Goal: Task Accomplishment & Management: Use online tool/utility

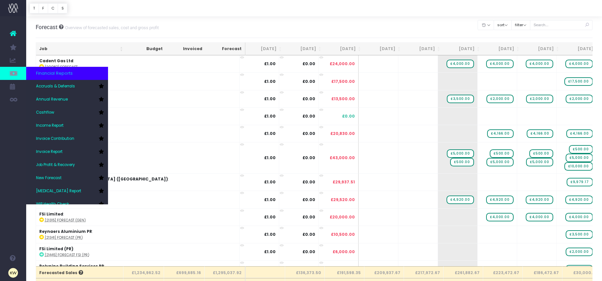
click at [8, 77] on link at bounding box center [13, 73] width 26 height 13
click at [77, 162] on link "Job Profit & Recovery" at bounding box center [67, 164] width 82 height 13
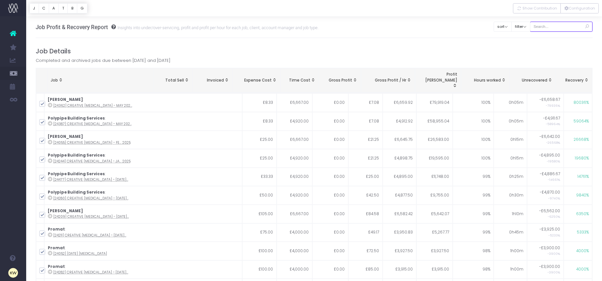
click at [550, 27] on input "text" at bounding box center [561, 27] width 63 height 10
type input "Finning (pr)"
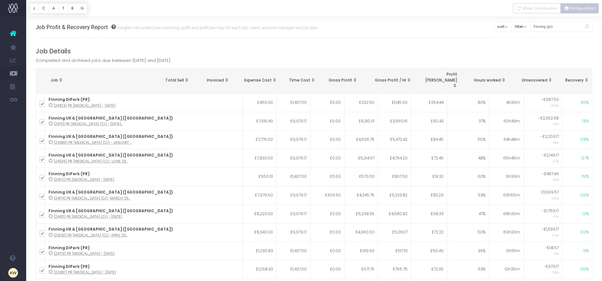
click at [575, 10] on button "Configuration" at bounding box center [579, 8] width 38 height 10
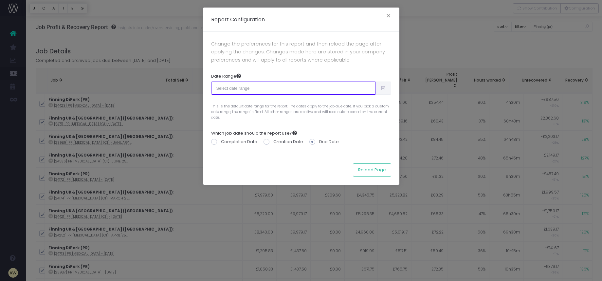
drag, startPoint x: 338, startPoint y: 91, endPoint x: 341, endPoint y: 92, distance: 3.5
click at [338, 91] on input "text" at bounding box center [293, 88] width 164 height 13
type input "08-03-2025"
type input "09-01-2025"
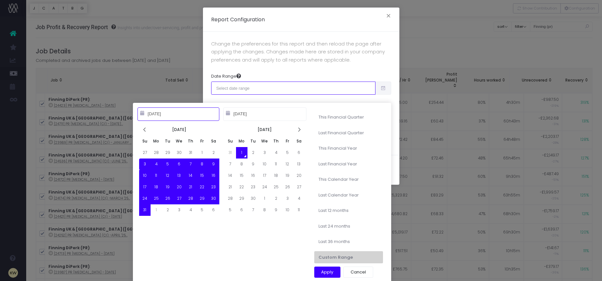
type input "07-01-2025"
type input "[DATE]"
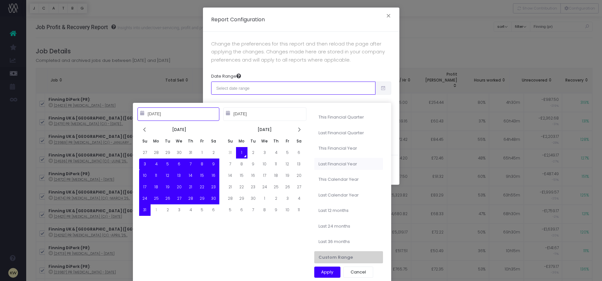
type input "[DATE]"
type input "10-01-2023"
type input "09-30-2024"
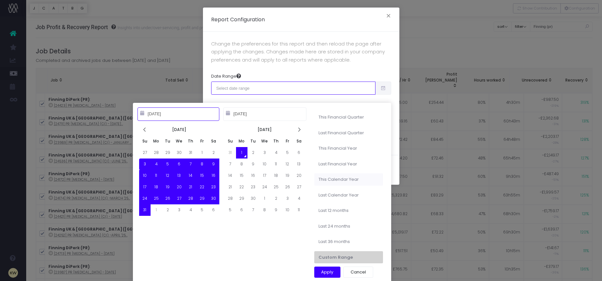
type input "[DATE]"
type input "01-01-2025"
type input "12-31-2025"
type input "[DATE]"
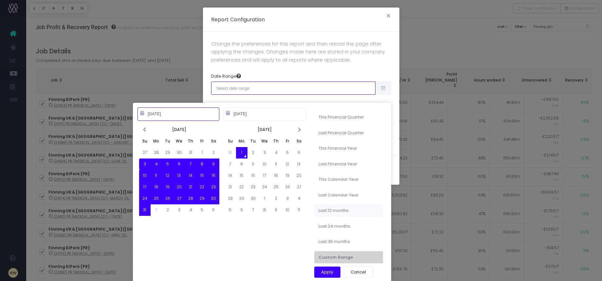
type input "[DATE]"
type input "01-01-2023"
type input "12-31-2023"
type input "[DATE]"
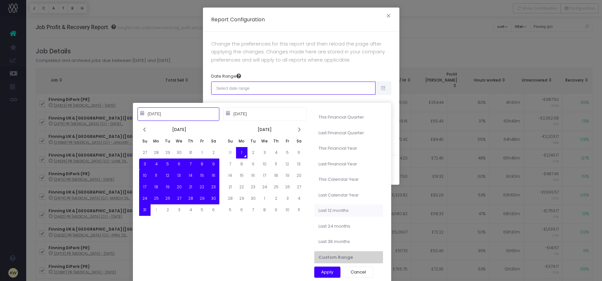
type input "09-01-2024"
type input "08-31-2025"
type input "[DATE]"
type input "01-01-2023"
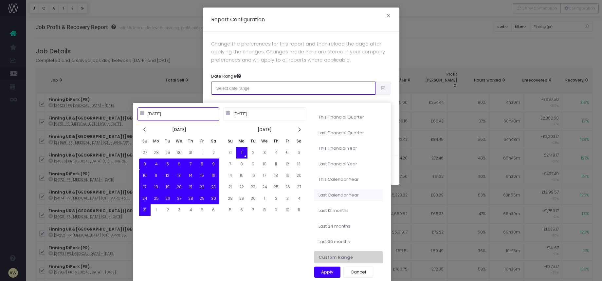
type input "12-31-2023"
type input "[DATE]"
type input "01-01-2025"
type input "12-31-2025"
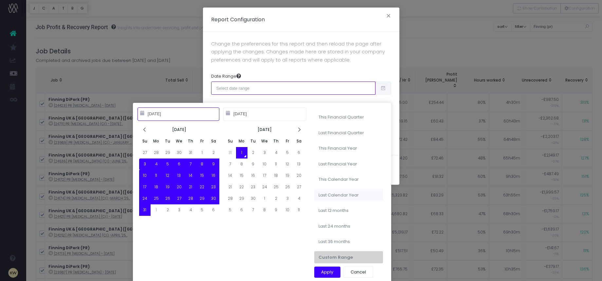
type input "08-03-2025"
type input "09-01-2025"
type input "01-01-2023"
type input "12-31-2023"
type input "08-03-2025"
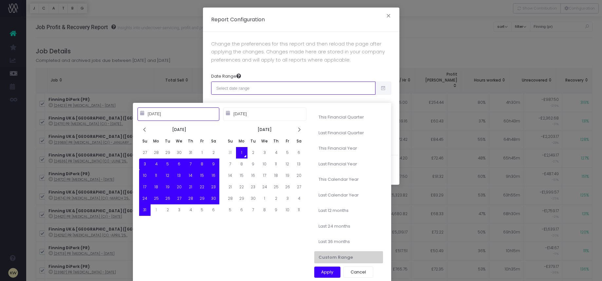
type input "09-01-2025"
type input "01-01-2025"
type input "12-31-2025"
type input "08-03-2025"
type input "09-01-2025"
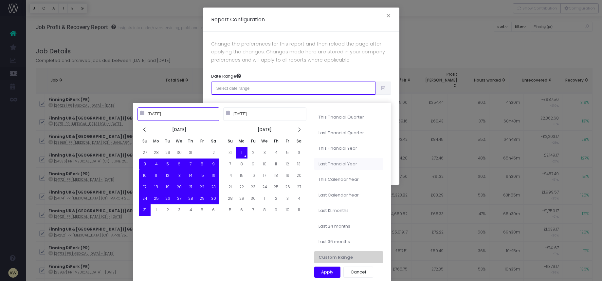
type input "10-01-2023"
type input "09-30-2024"
type input "08-03-2025"
type input "09-01-2025"
type input "10-01-2024"
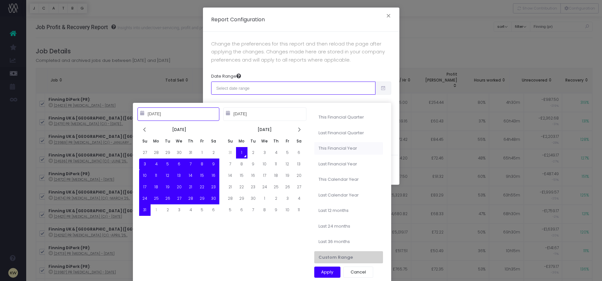
type input "09-30-2025"
type input "08-03-2025"
type input "09-01-2025"
type input "10-01-2023"
type input "09-30-2024"
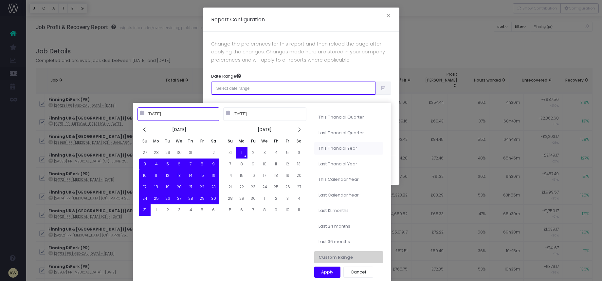
type input "08-03-2025"
type input "09-01-2025"
type input "10-01-2024"
type input "09-30-2025"
type input "08-03-2025"
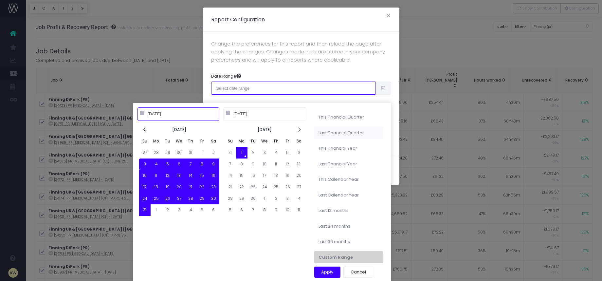
type input "09-01-2025"
type input "04-01-2025"
type input "06-30-2025"
type input "08-03-2025"
type input "09-01-2025"
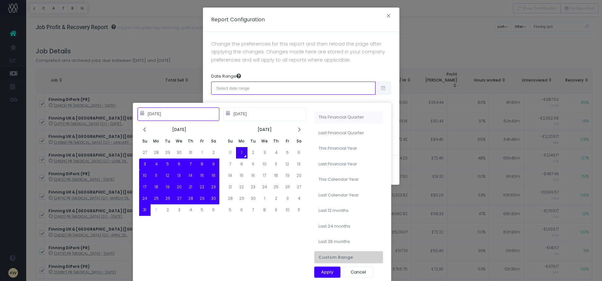
type input "07-01-2025"
type input "09-30-2025"
type input "08-03-2025"
type input "09-01-2025"
type input "04-01-2025"
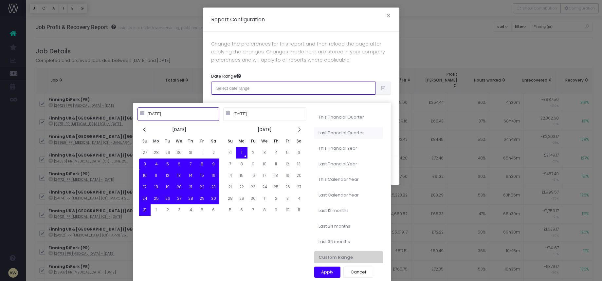
type input "06-30-2025"
type input "08-03-2025"
type input "09-01-2025"
type input "10-01-2024"
type input "09-30-2025"
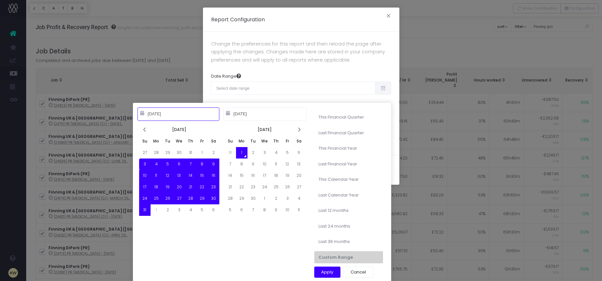
drag, startPoint x: 346, startPoint y: 149, endPoint x: 349, endPoint y: 153, distance: 4.7
click at [346, 149] on li "This Financial Year" at bounding box center [348, 148] width 69 height 12
type input "Oct 1st 2024 – Sep 30th 2025"
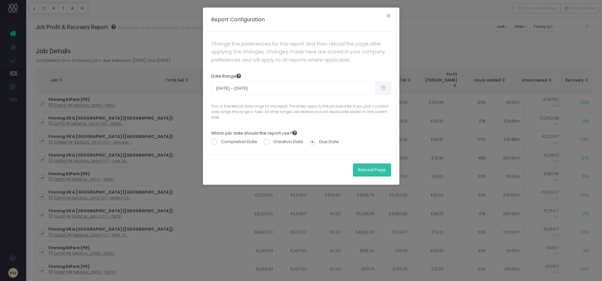
click at [365, 173] on button "Reload Page" at bounding box center [372, 169] width 38 height 13
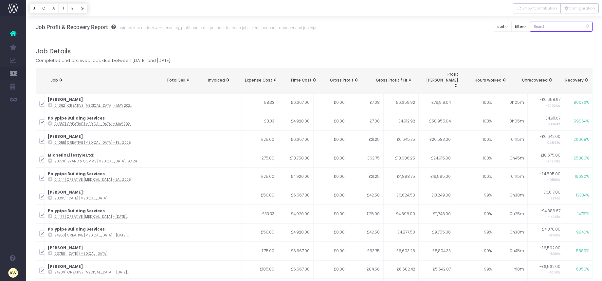
click at [547, 27] on input "text" at bounding box center [561, 27] width 63 height 10
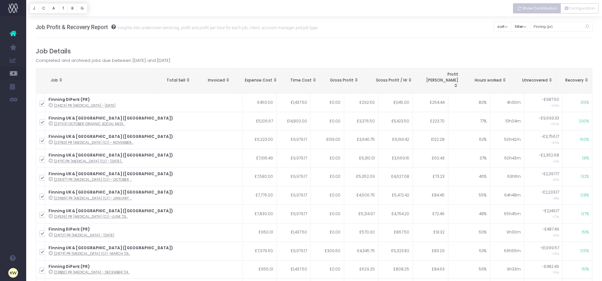
drag, startPoint x: 531, startPoint y: 5, endPoint x: 539, endPoint y: 27, distance: 23.4
click at [531, 5] on button "Show Contribution" at bounding box center [537, 8] width 48 height 10
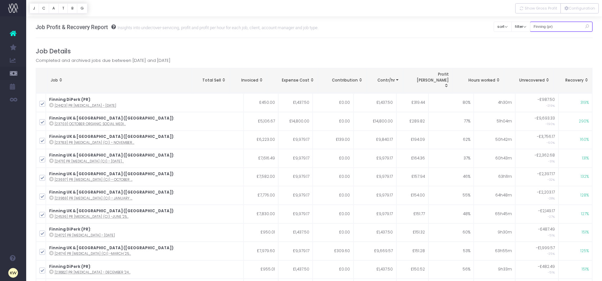
click at [556, 27] on input "Finning (pr)" at bounding box center [561, 27] width 63 height 10
drag, startPoint x: 553, startPoint y: 27, endPoint x: 558, endPoint y: 28, distance: 5.4
click at [553, 27] on input "Finning (pr)" at bounding box center [561, 27] width 63 height 10
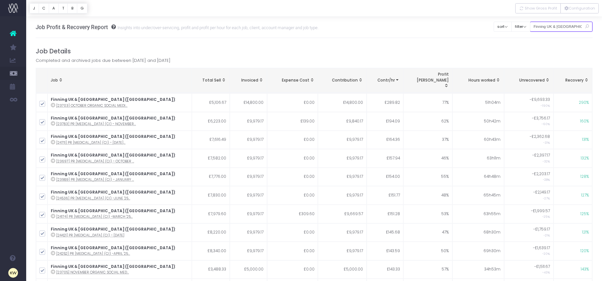
type input "Finning UK & [GEOGRAPHIC_DATA] ([GEOGRAPHIC_DATA])"
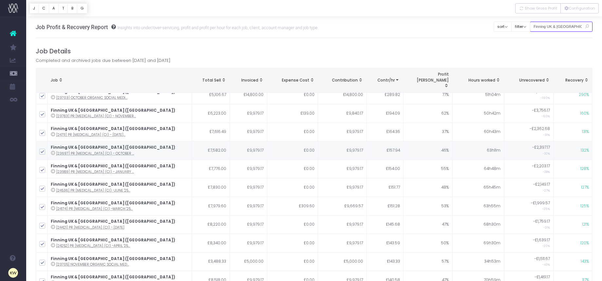
scroll to position [9, 0]
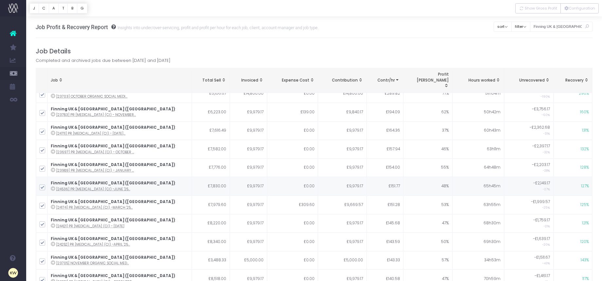
click at [36, 174] on link "New Forecast" at bounding box center [31, 178] width 10 height 13
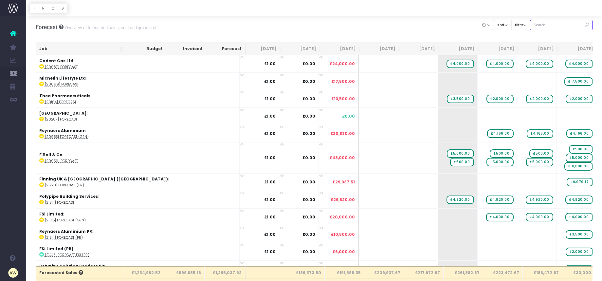
click at [551, 27] on input "text" at bounding box center [561, 25] width 63 height 10
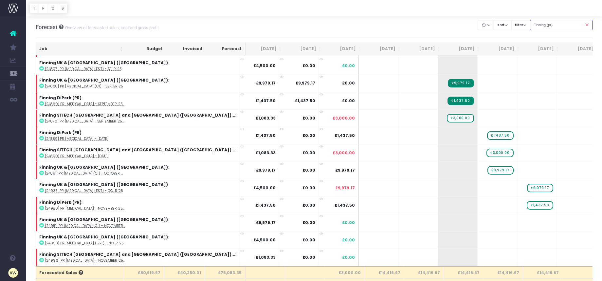
scroll to position [2, 0]
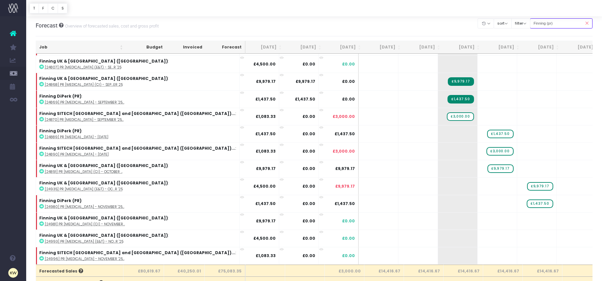
drag, startPoint x: 553, startPoint y: 24, endPoint x: 567, endPoint y: 27, distance: 15.0
click at [553, 24] on input "Finning (pr)" at bounding box center [561, 23] width 63 height 10
click at [553, 23] on input "Finning (pr)" at bounding box center [561, 23] width 63 height 10
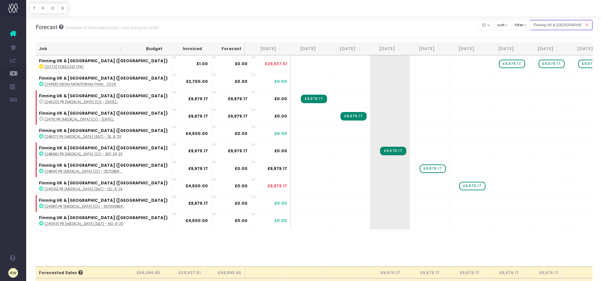
scroll to position [4, 0]
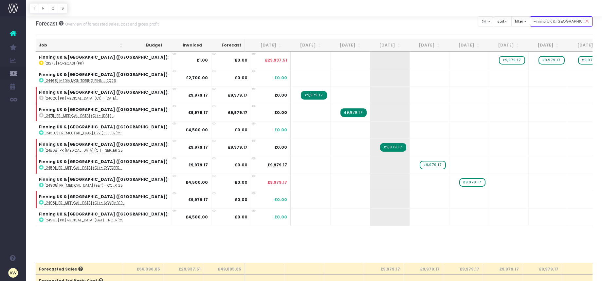
drag, startPoint x: 557, startPoint y: 21, endPoint x: 565, endPoint y: 21, distance: 7.9
click at [557, 21] on input "Finning UK & Ireland (pr)" at bounding box center [561, 21] width 63 height 10
type input "Finning UK & Ireland (pr)"
drag, startPoint x: 587, startPoint y: 22, endPoint x: 571, endPoint y: 21, distance: 15.4
click at [586, 22] on icon at bounding box center [586, 21] width 11 height 13
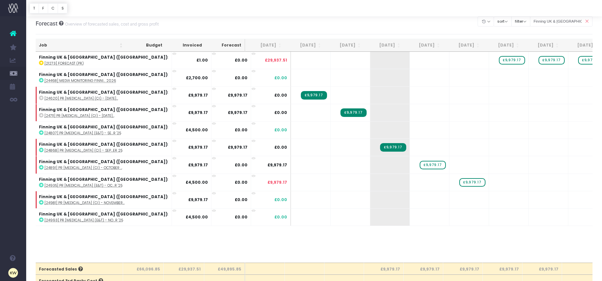
click at [588, 20] on icon at bounding box center [586, 21] width 11 height 13
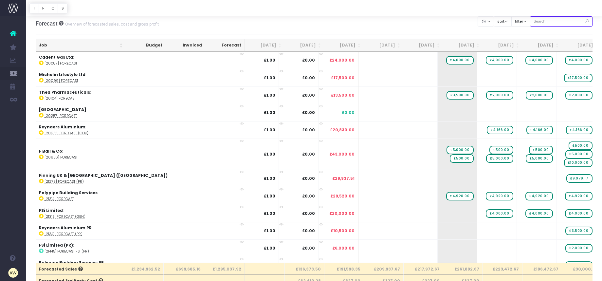
drag, startPoint x: 571, startPoint y: 21, endPoint x: 539, endPoint y: 48, distance: 42.8
click at [571, 21] on input "text" at bounding box center [561, 21] width 63 height 10
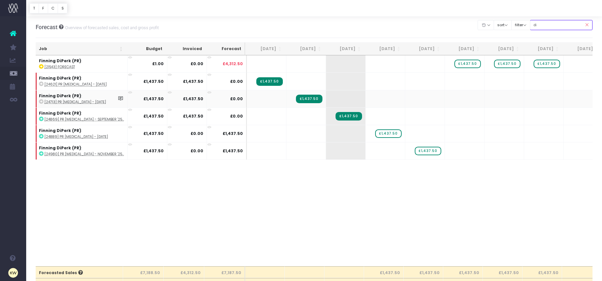
type input "d"
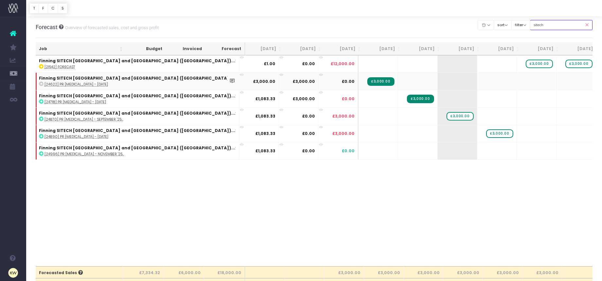
type input "sitech (pr)"
click at [526, 64] on span "£3,000.00" at bounding box center [539, 64] width 27 height 9
click at [517, 152] on span "+" at bounding box center [527, 150] width 20 height 17
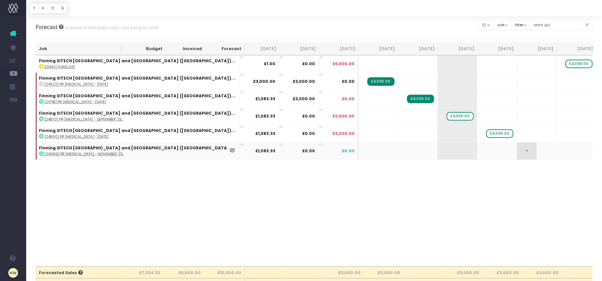
click at [517, 152] on span "+" at bounding box center [527, 150] width 20 height 17
click at [527, 150] on span "£1,083.33" at bounding box center [540, 151] width 26 height 9
type input "3000"
click at [559, 27] on input "sitech (pr)" at bounding box center [561, 25] width 63 height 10
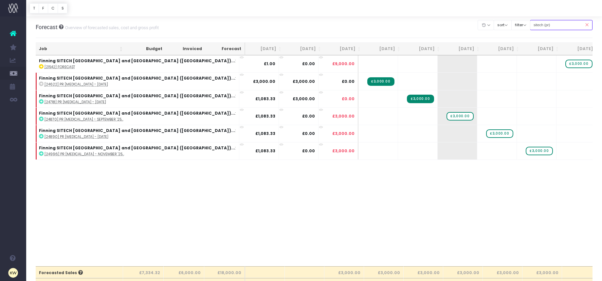
drag, startPoint x: 564, startPoint y: 26, endPoint x: 540, endPoint y: 25, distance: 24.9
click at [540, 25] on input "sitech (pr)" at bounding box center [561, 25] width 63 height 10
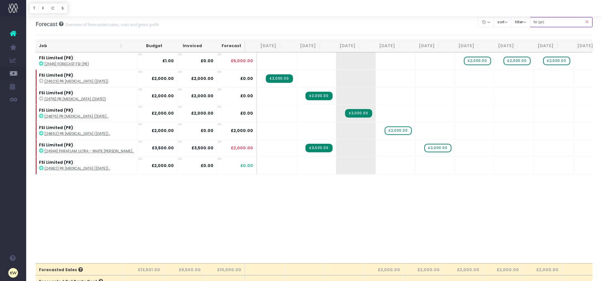
scroll to position [2, 0]
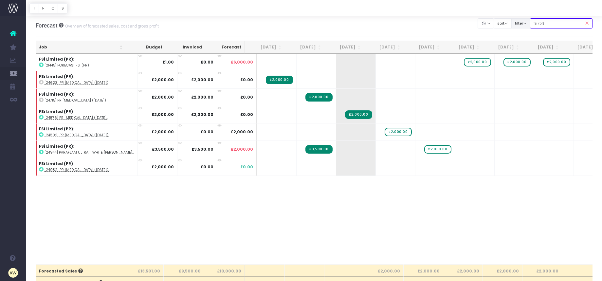
drag, startPoint x: 536, startPoint y: 23, endPoint x: 532, endPoint y: 23, distance: 4.6
click at [532, 23] on div "Clear Filters Hide Jul 2025 Aug 2025 Sep 2025 Oct 2025 Nov 2025 Dec 2025 Jan 20…" at bounding box center [535, 23] width 115 height 13
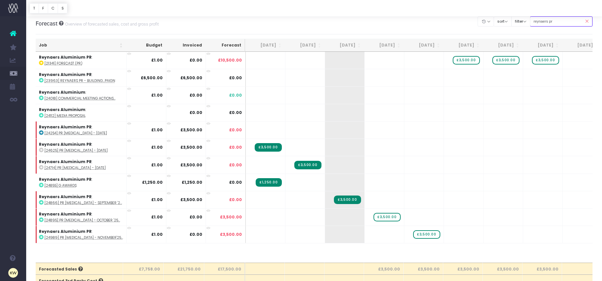
scroll to position [4, 0]
drag, startPoint x: 558, startPoint y: 22, endPoint x: 537, endPoint y: 22, distance: 21.3
click at [537, 22] on div "Clear Filters Hide Jul 2025 Aug 2025 Sep 2025 Oct 2025 Nov 2025 Dec 2025 Jan 20…" at bounding box center [535, 20] width 115 height 13
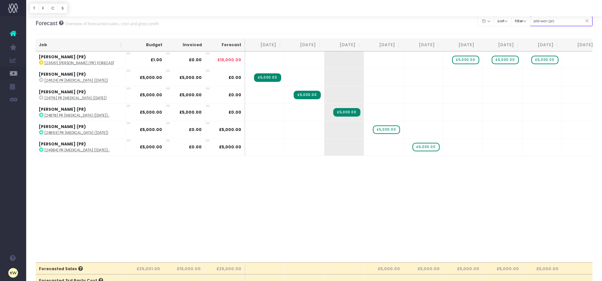
scroll to position [8, 0]
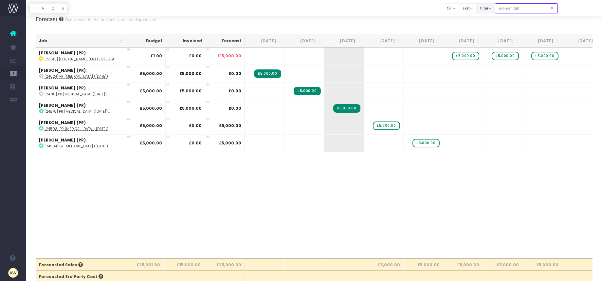
drag, startPoint x: 538, startPoint y: 9, endPoint x: 499, endPoint y: 9, distance: 38.3
click at [499, 9] on div "Clear Filters Hide Jul 2025 Aug 2025 Sep 2025 Oct 2025 Nov 2025 Dec 2025 Jan 20…" at bounding box center [500, 8] width 115 height 13
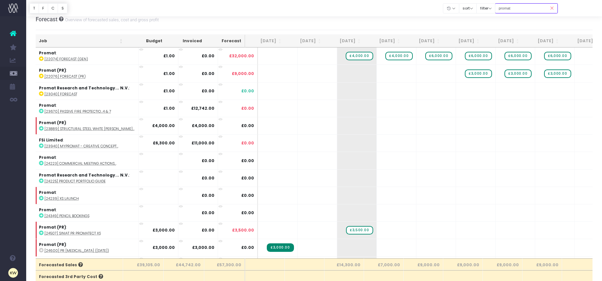
type input "Promat (pr)"
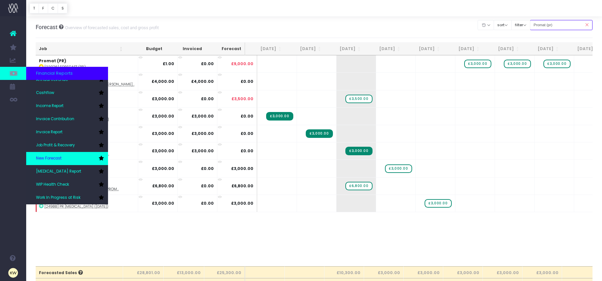
scroll to position [0, 0]
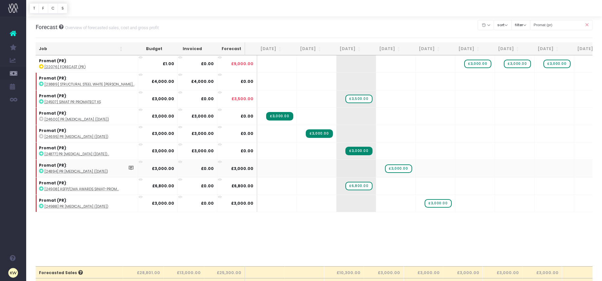
click at [53, 163] on span "Job Profit & Recovery" at bounding box center [44, 164] width 17 height 17
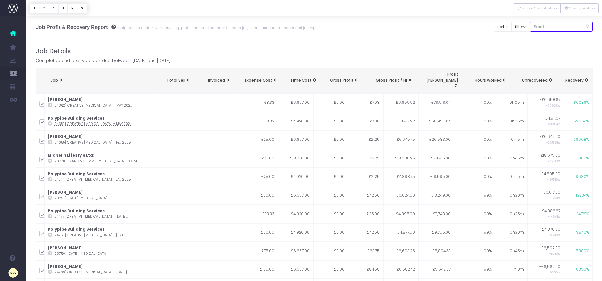
click at [571, 27] on input "text" at bounding box center [561, 27] width 63 height 10
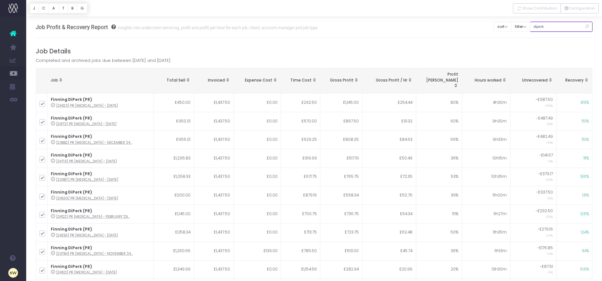
type input "diperk (pr)"
click at [575, 8] on button "Configuration" at bounding box center [579, 8] width 38 height 10
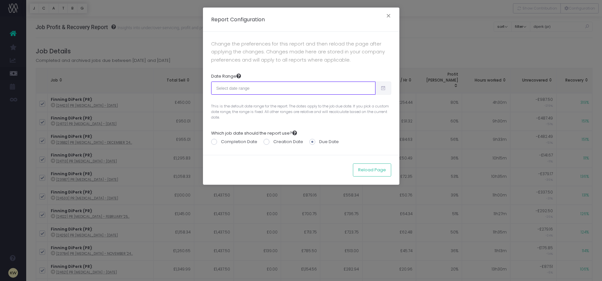
click at [310, 87] on input "text" at bounding box center [293, 88] width 164 height 13
type input "08-03-2025"
type input "09-01-2025"
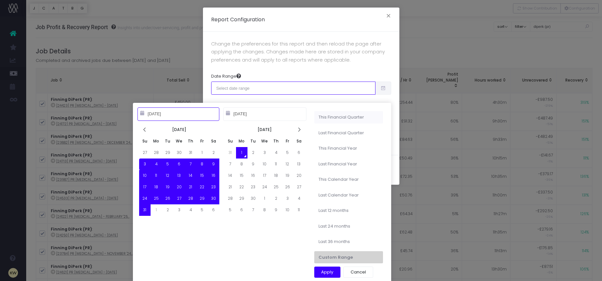
type input "07-01-2025"
type input "09-30-2025"
type input "04-01-2025"
type input "06-30-2025"
type input "10-01-2024"
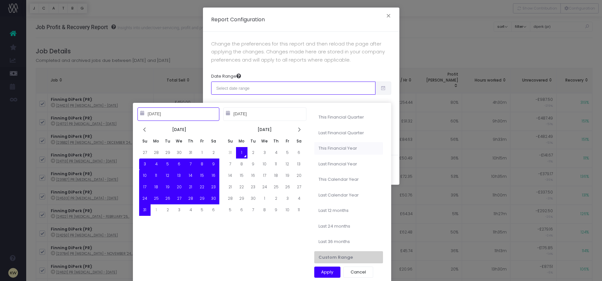
type input "09-30-2025"
click at [342, 145] on li "This Financial Year" at bounding box center [348, 148] width 69 height 12
type input "Oct 1st 2024 – Sep 30th 2025"
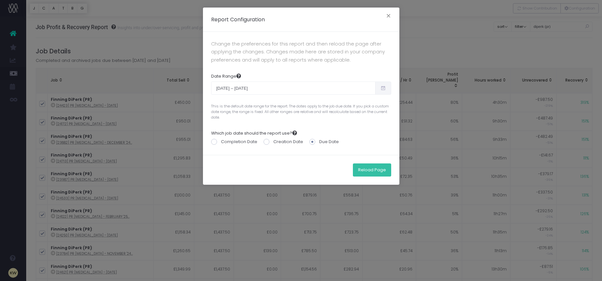
click at [375, 170] on button "Reload Page" at bounding box center [372, 169] width 38 height 13
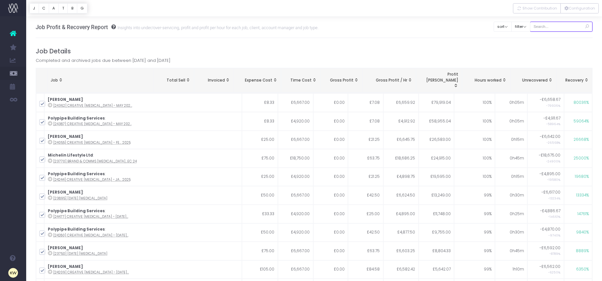
click at [552, 27] on input "text" at bounding box center [561, 27] width 63 height 10
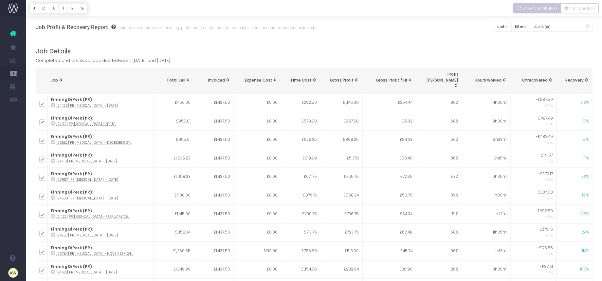
click at [541, 11] on button "Show Contribution" at bounding box center [537, 8] width 48 height 10
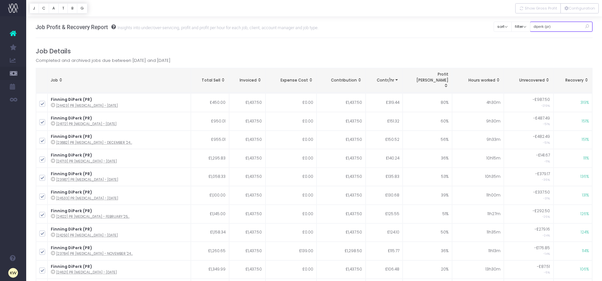
drag, startPoint x: 569, startPoint y: 27, endPoint x: 539, endPoint y: 25, distance: 29.8
click at [539, 25] on input "diperk (pr)" at bounding box center [561, 27] width 63 height 10
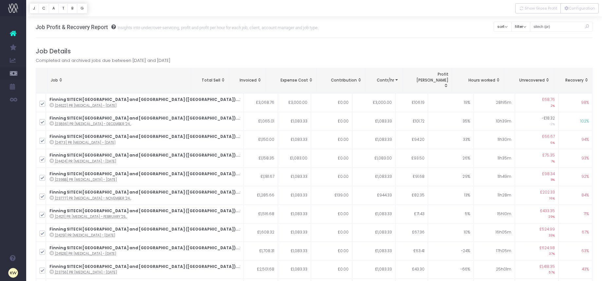
click at [586, 27] on icon at bounding box center [586, 26] width 11 height 13
click at [563, 26] on input "sitech (pr)" at bounding box center [561, 26] width 63 height 10
drag, startPoint x: 565, startPoint y: 27, endPoint x: 535, endPoint y: 25, distance: 30.8
click at [534, 25] on div "Clear Filters sort Sort by Job Name Desc Sort by Client Name Asc filter By Acco…" at bounding box center [543, 24] width 99 height 17
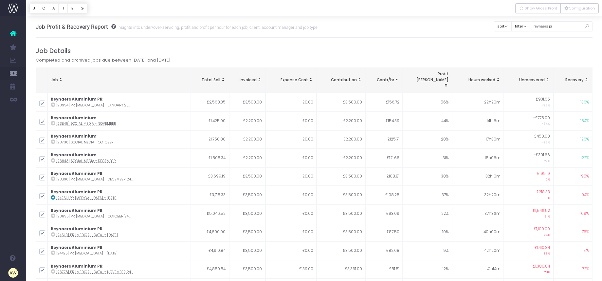
click at [589, 27] on icon at bounding box center [586, 26] width 11 height 13
click at [565, 27] on input "reynaers pr" at bounding box center [561, 26] width 63 height 10
drag, startPoint x: 562, startPoint y: 26, endPoint x: 536, endPoint y: 27, distance: 26.2
click at [537, 27] on div "Clear Filters sort Sort by Job Name Desc Sort by Client Name Asc filter By Acco…" at bounding box center [543, 24] width 99 height 17
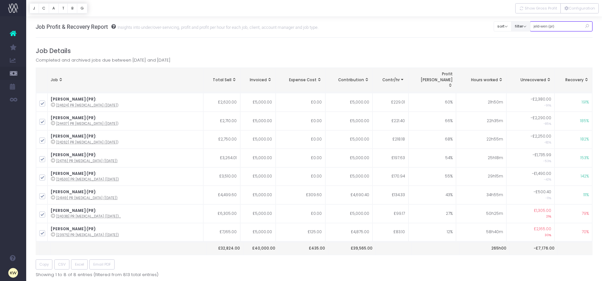
drag, startPoint x: 558, startPoint y: 27, endPoint x: 524, endPoint y: 27, distance: 33.7
click at [524, 27] on div "Clear Filters sort Sort by Job Name Desc Sort by Client Name Asc filter By Acco…" at bounding box center [543, 24] width 99 height 17
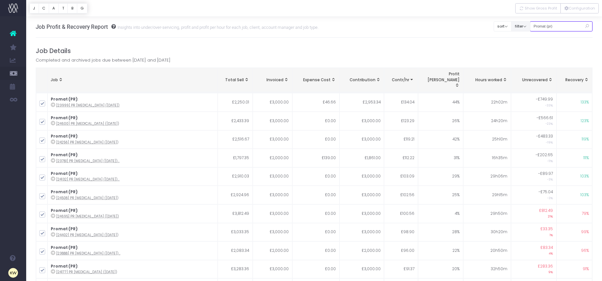
drag, startPoint x: 568, startPoint y: 26, endPoint x: 522, endPoint y: 27, distance: 45.8
click at [518, 26] on div "Clear Filters sort Sort by Job Name Desc Sort by Client Name Asc filter By Acco…" at bounding box center [543, 24] width 99 height 17
click at [563, 27] on input "Promat (pr)" at bounding box center [561, 26] width 63 height 10
drag, startPoint x: 563, startPoint y: 27, endPoint x: 536, endPoint y: 27, distance: 27.2
click at [536, 27] on div "Clear Filters sort Sort by Job Name Desc Sort by Client Name Asc filter By Acco…" at bounding box center [543, 24] width 99 height 17
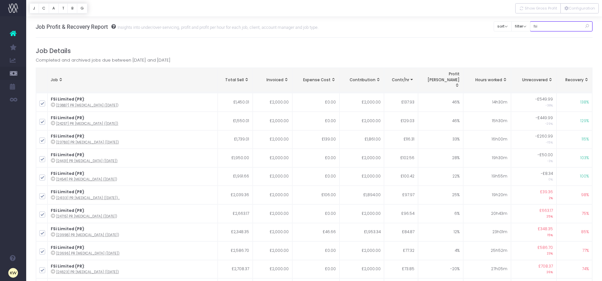
scroll to position [0, 0]
click at [551, 27] on input "fsi" at bounding box center [561, 27] width 63 height 10
type input "fsi (pr)"
click at [36, 174] on link "New Forecast" at bounding box center [31, 178] width 10 height 13
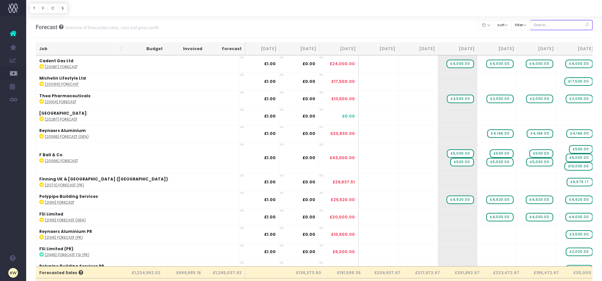
click at [552, 27] on input "text" at bounding box center [561, 25] width 63 height 10
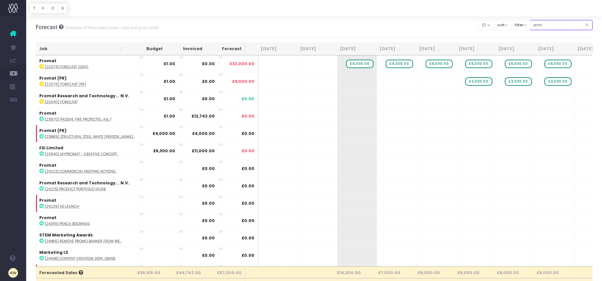
type input "Promat (pr)"
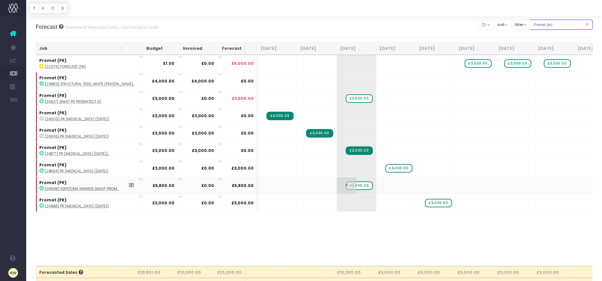
scroll to position [1, 0]
